Goal: Transaction & Acquisition: Purchase product/service

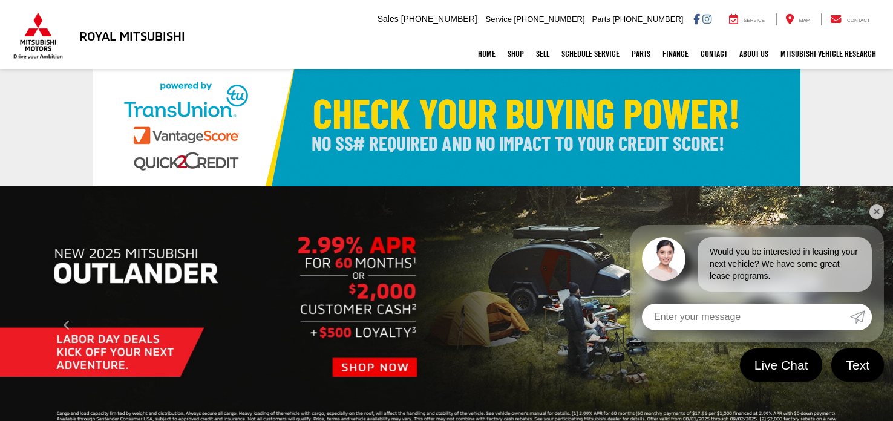
scroll to position [5, 0]
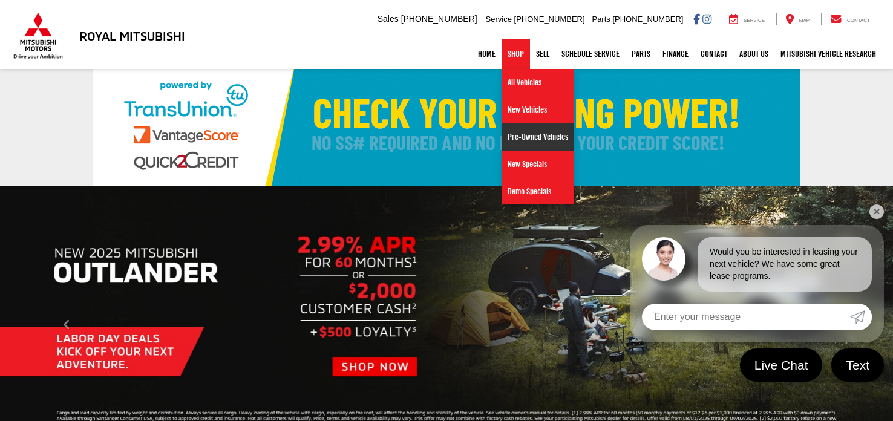
click at [509, 140] on link "Pre-Owned Vehicles" at bounding box center [537, 136] width 73 height 27
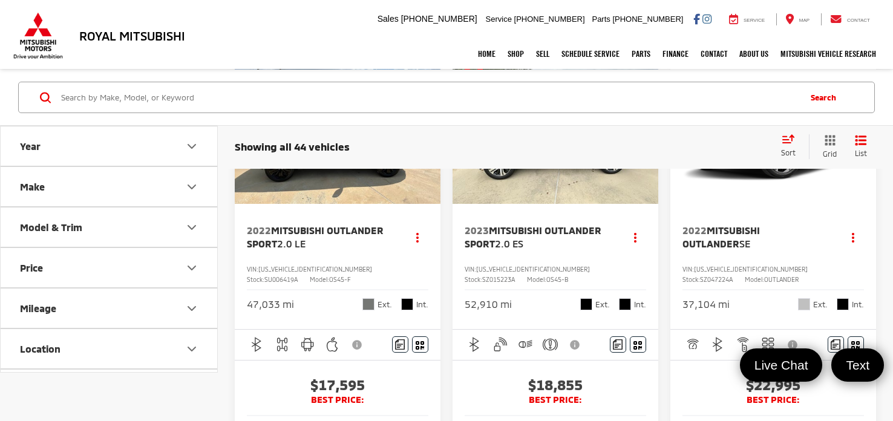
scroll to position [134, 0]
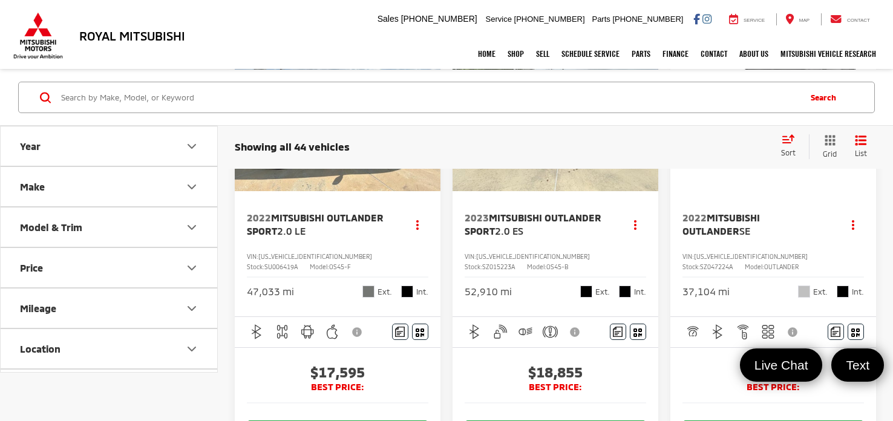
click at [125, 180] on button "Make" at bounding box center [110, 186] width 218 height 39
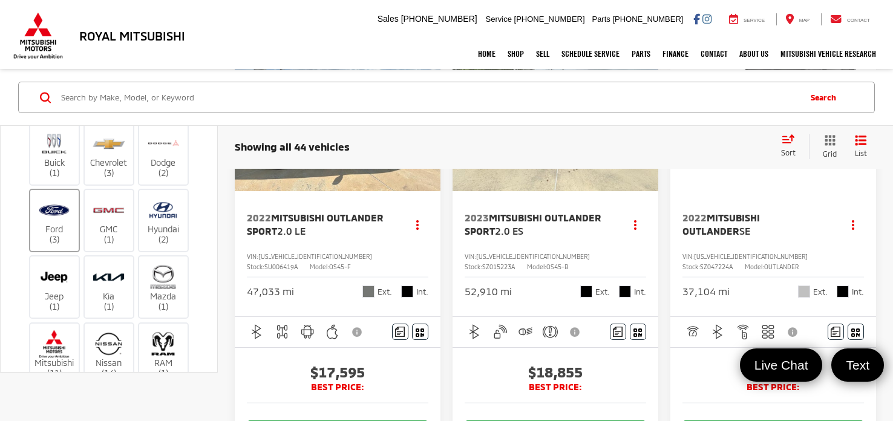
scroll to position [85, 0]
click at [59, 285] on img at bounding box center [54, 278] width 33 height 28
click at [0, 0] on input "Jeep (1)" at bounding box center [0, 0] width 0 height 0
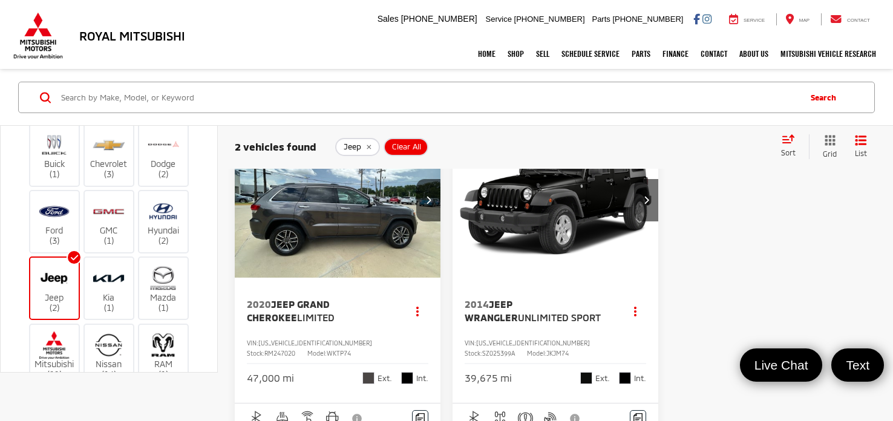
scroll to position [149, 0]
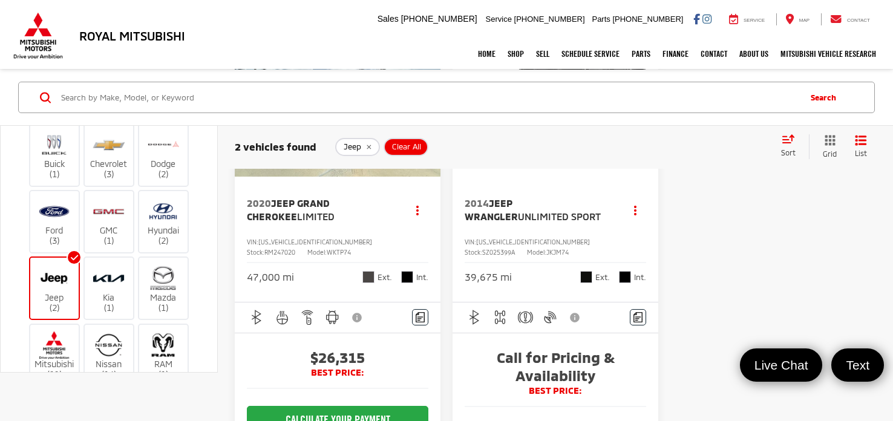
click at [517, 192] on div "2014 Jeep Wrangler Unlimited Sport Copy Link Share Print View Details VIN: 1C4B…" at bounding box center [555, 239] width 206 height 125
click at [512, 200] on span "Jeep Wrangler" at bounding box center [491, 209] width 53 height 25
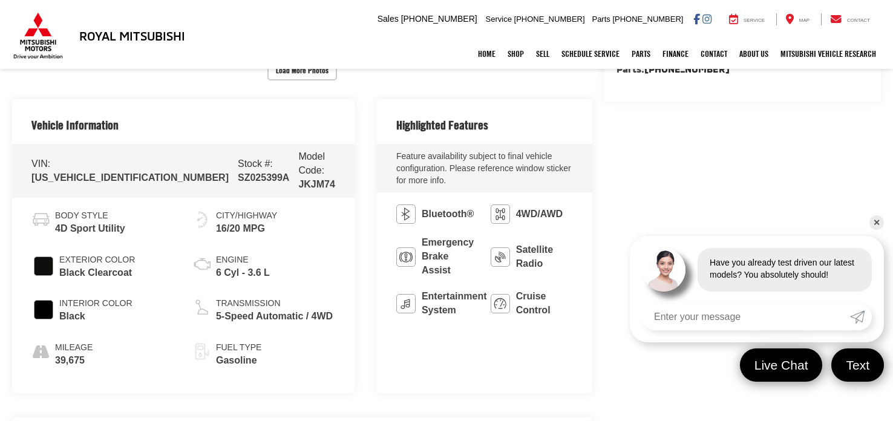
click at [874, 226] on link "✕" at bounding box center [876, 222] width 15 height 15
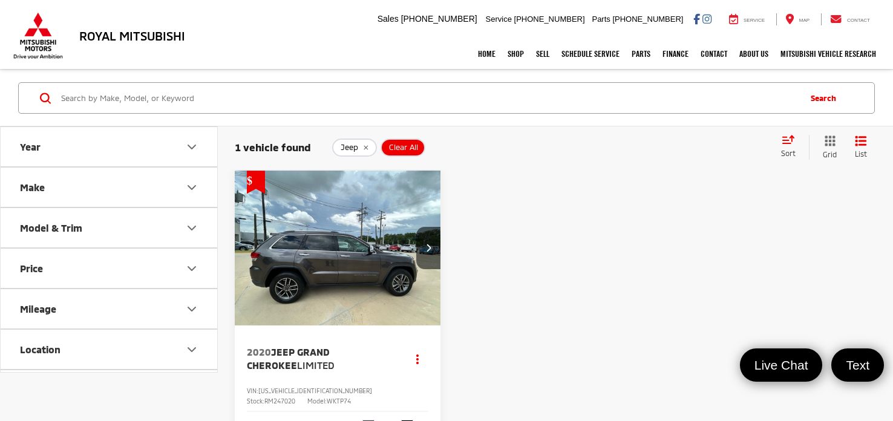
click at [875, 224] on link "✕" at bounding box center [876, 222] width 15 height 15
